Goal: Information Seeking & Learning: Check status

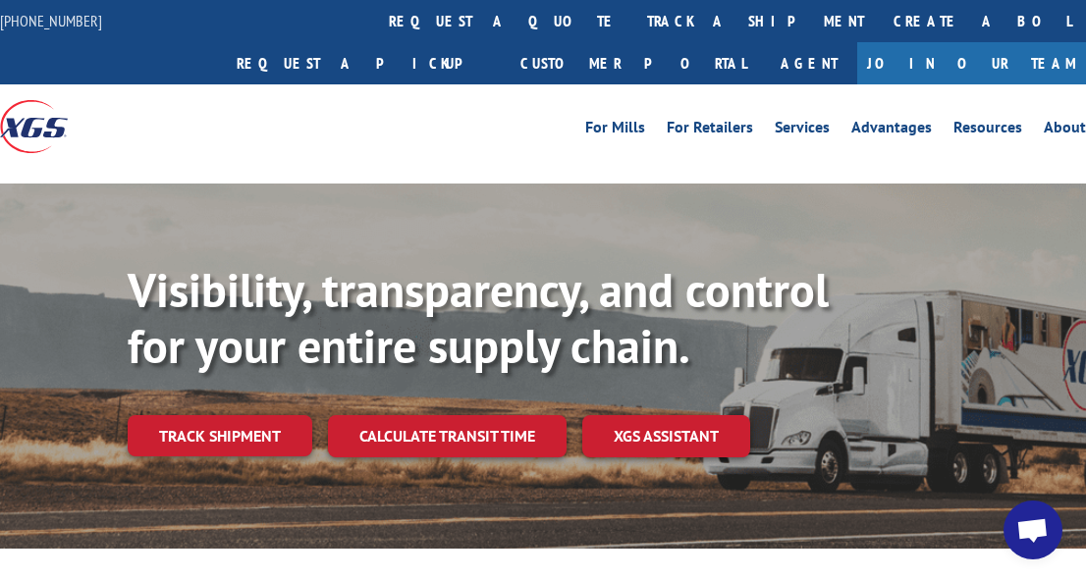
click at [292, 447] on div "Visibility, transparency, and control for your entire supply chain. Track shipm…" at bounding box center [607, 399] width 958 height 274
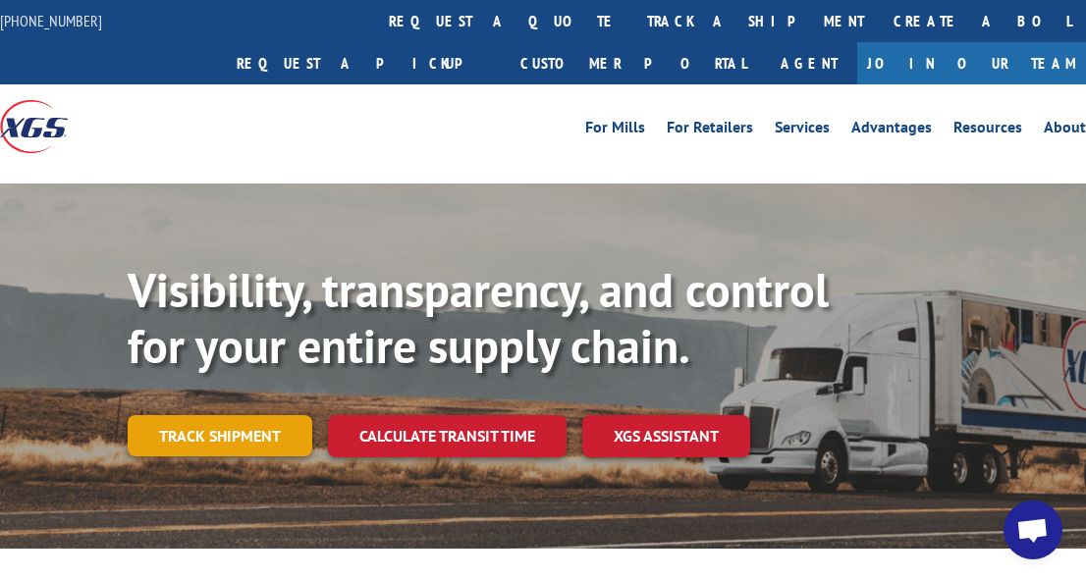
click at [232, 415] on link "Track shipment" at bounding box center [220, 435] width 185 height 41
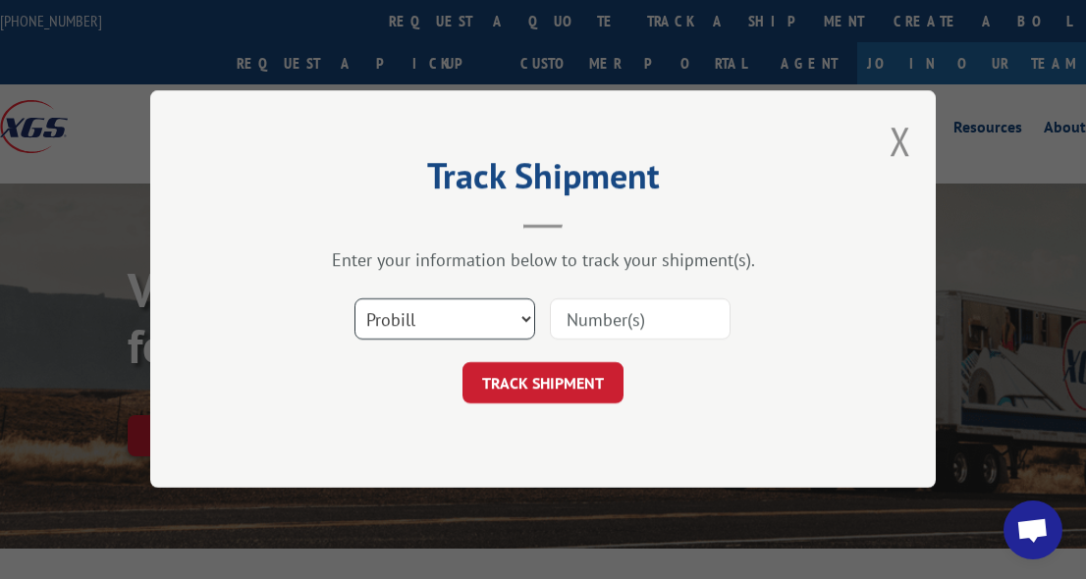
click at [521, 316] on select "Select category... Probill BOL PO" at bounding box center [444, 319] width 181 height 41
select select "bol"
click at [354, 299] on select "Select category... Probill BOL PO" at bounding box center [444, 319] width 181 height 41
click at [607, 316] on input at bounding box center [640, 319] width 181 height 41
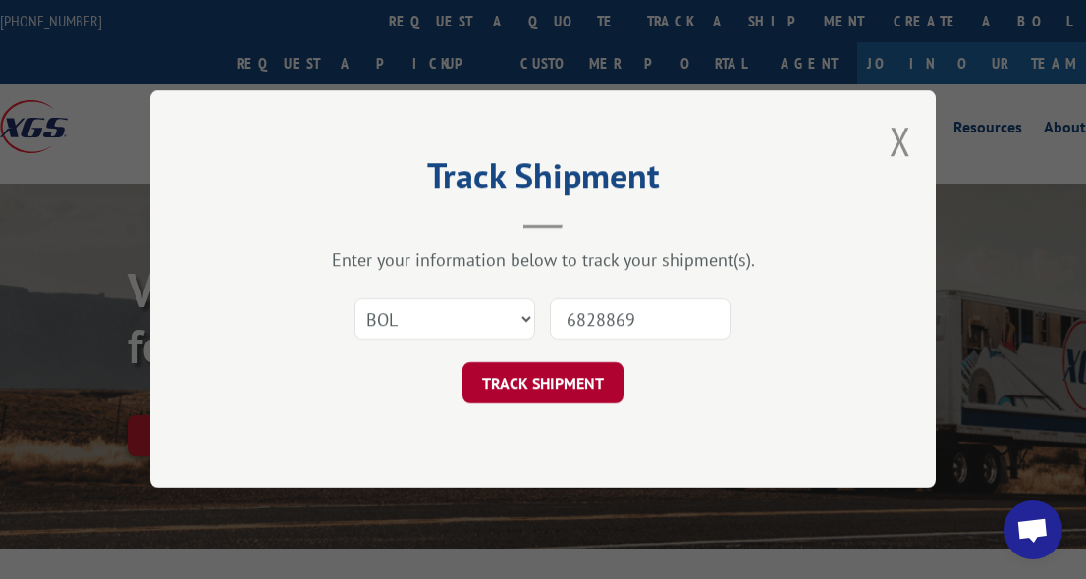
type input "6828869"
click at [554, 387] on button "TRACK SHIPMENT" at bounding box center [542, 383] width 161 height 41
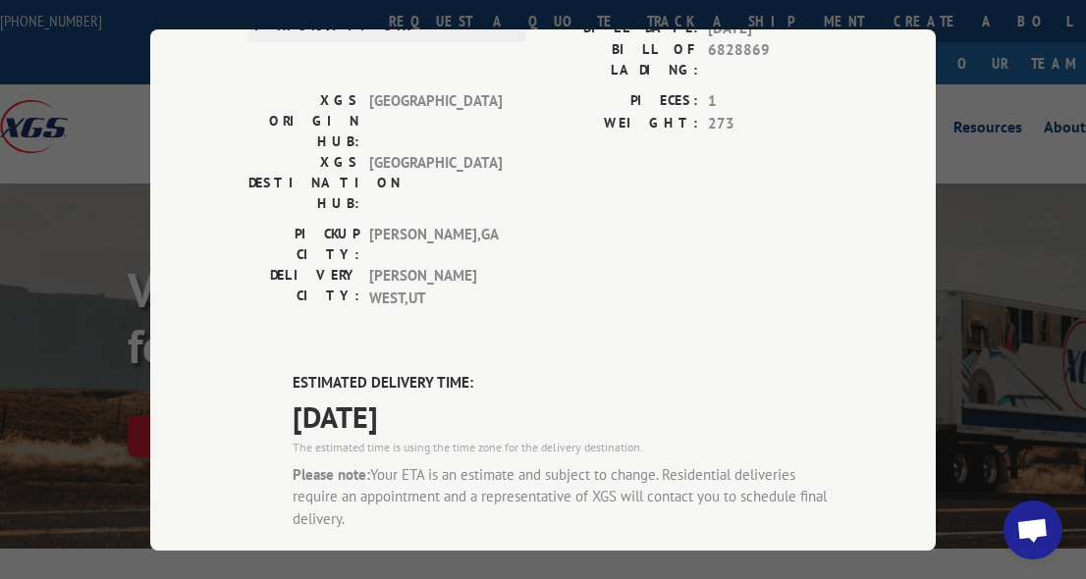
scroll to position [785, 0]
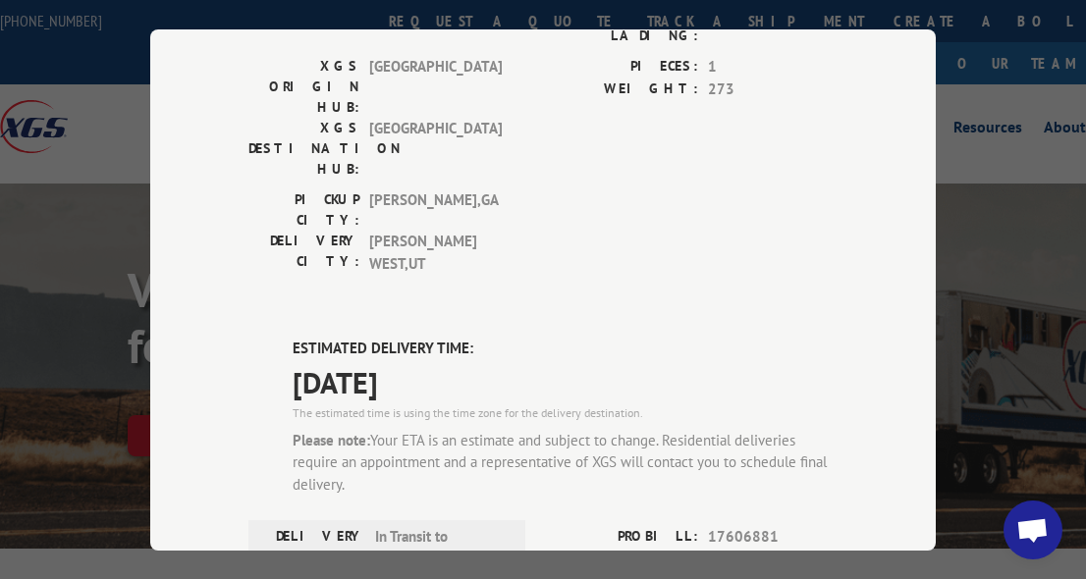
scroll to position [687, 0]
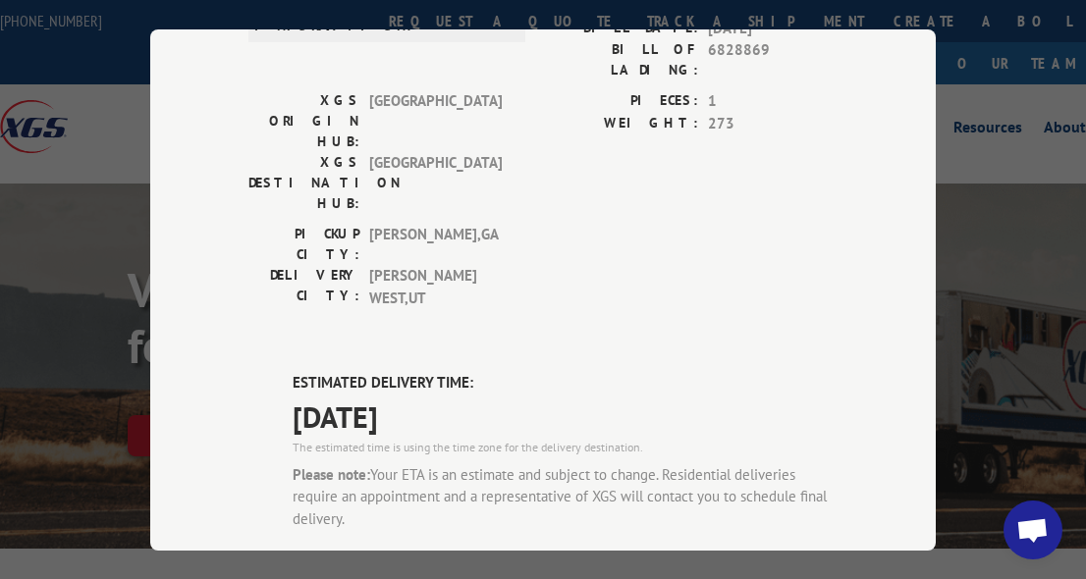
click at [516, 463] on div "Please note: Your ETA is an estimate and subject to change. Residential deliver…" at bounding box center [564, 496] width 545 height 67
